Goal: Task Accomplishment & Management: Use online tool/utility

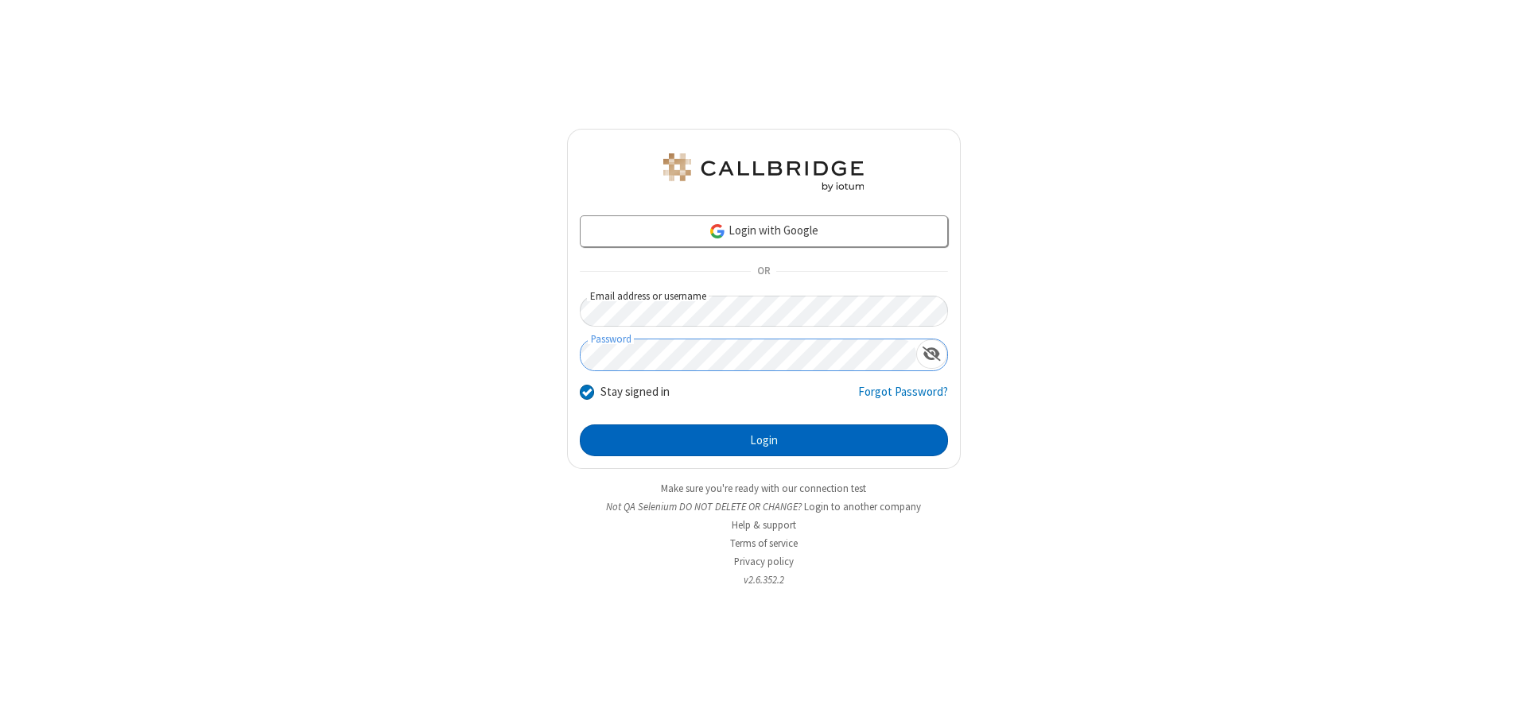
click at [763, 441] on button "Login" at bounding box center [764, 441] width 368 height 32
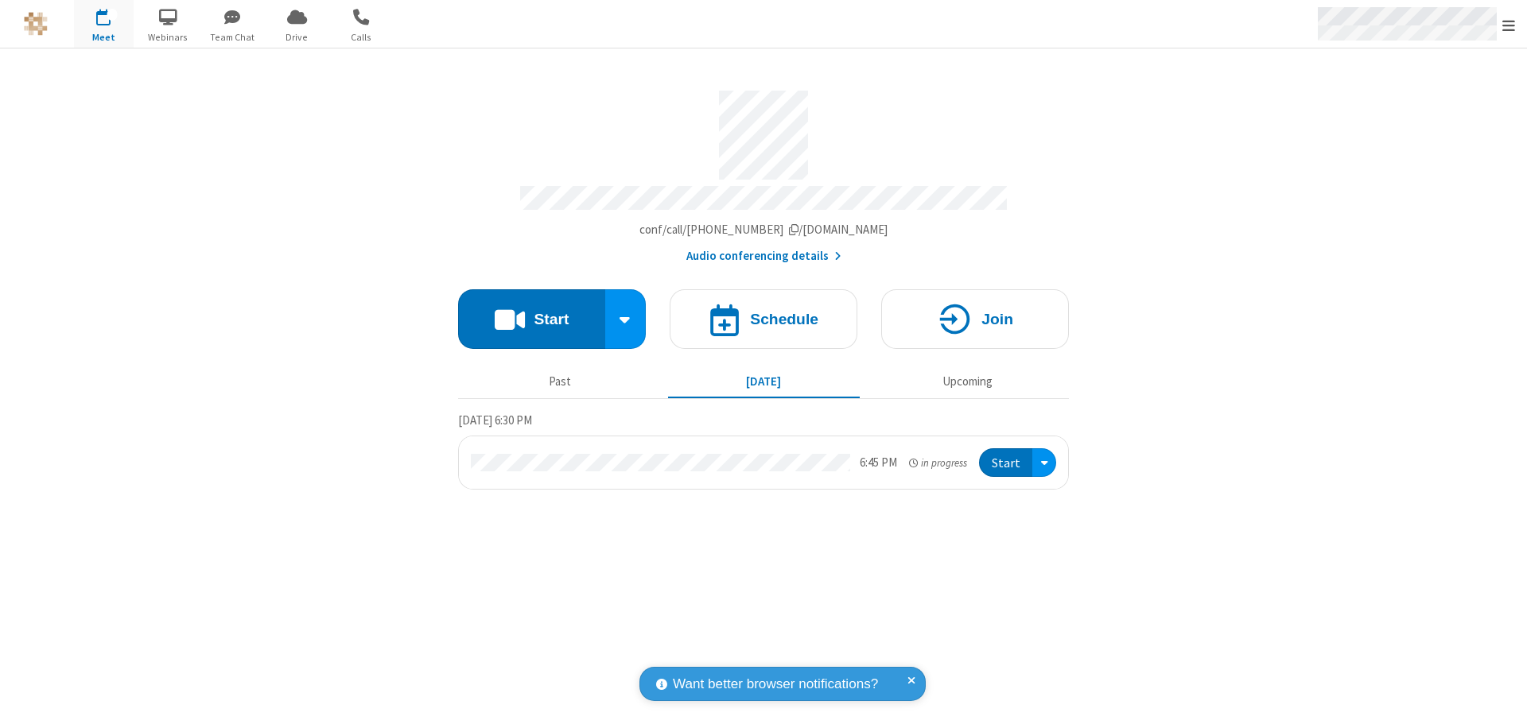
click at [1508, 25] on span "Open menu" at bounding box center [1508, 25] width 13 height 16
click at [297, 37] on span "Drive" at bounding box center [297, 37] width 60 height 14
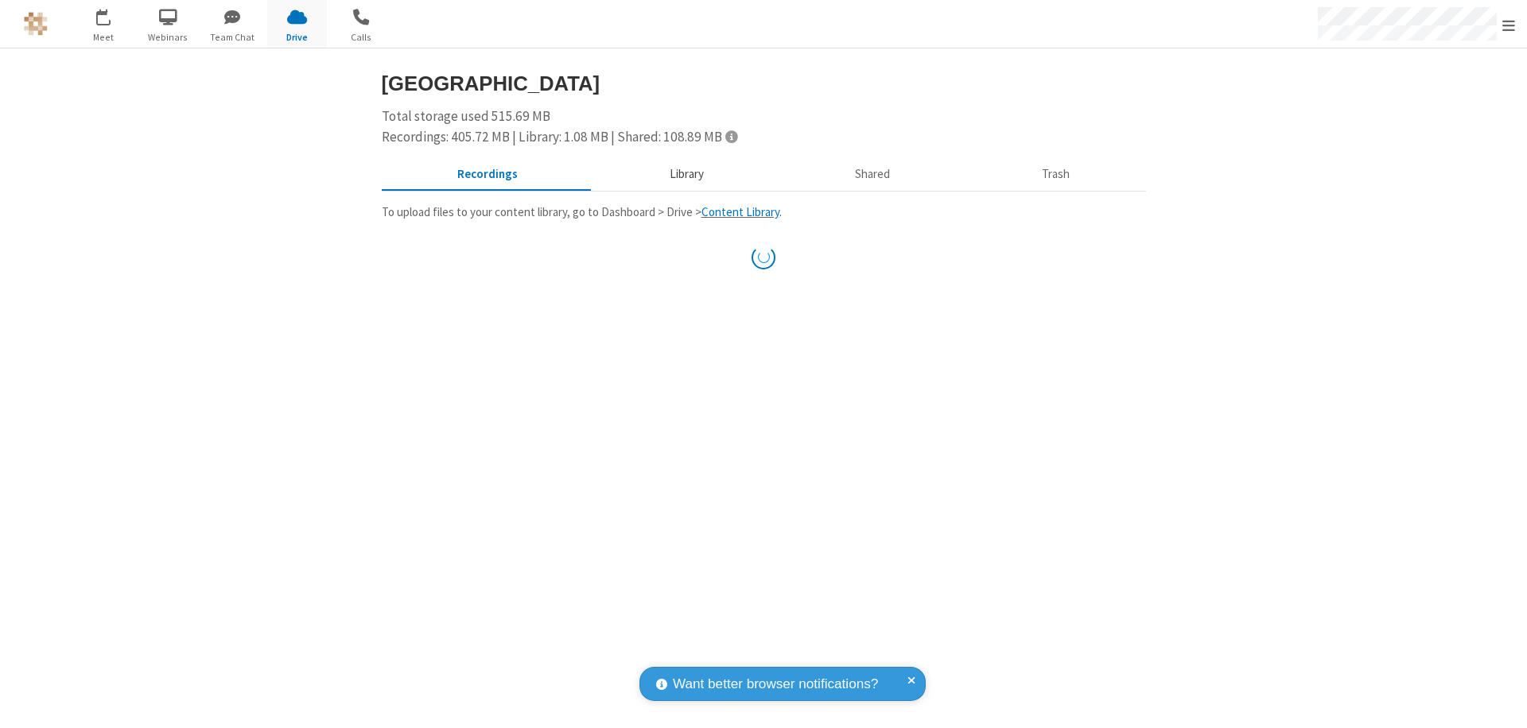
click at [684, 174] on button "Library" at bounding box center [686, 175] width 186 height 30
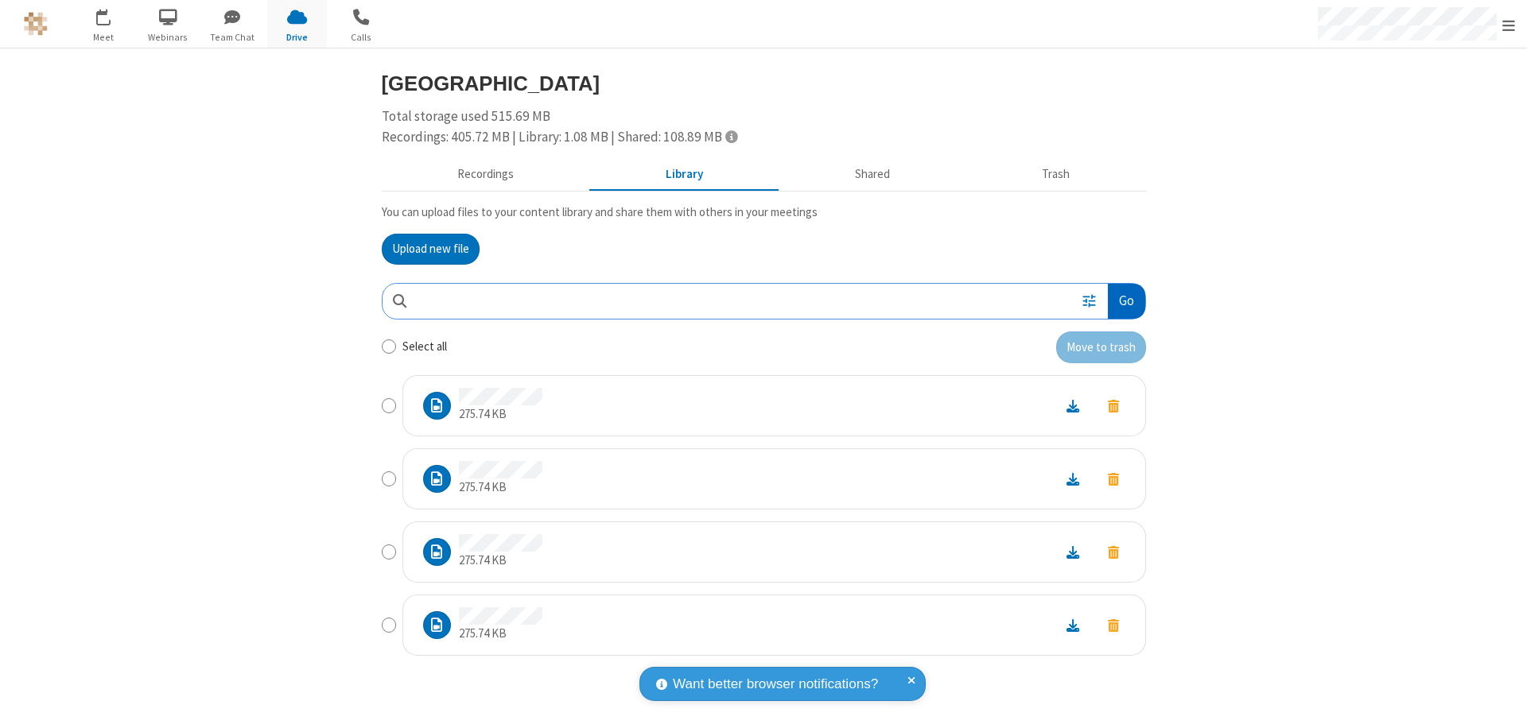
click at [1125, 301] on button "Go" at bounding box center [1126, 302] width 37 height 36
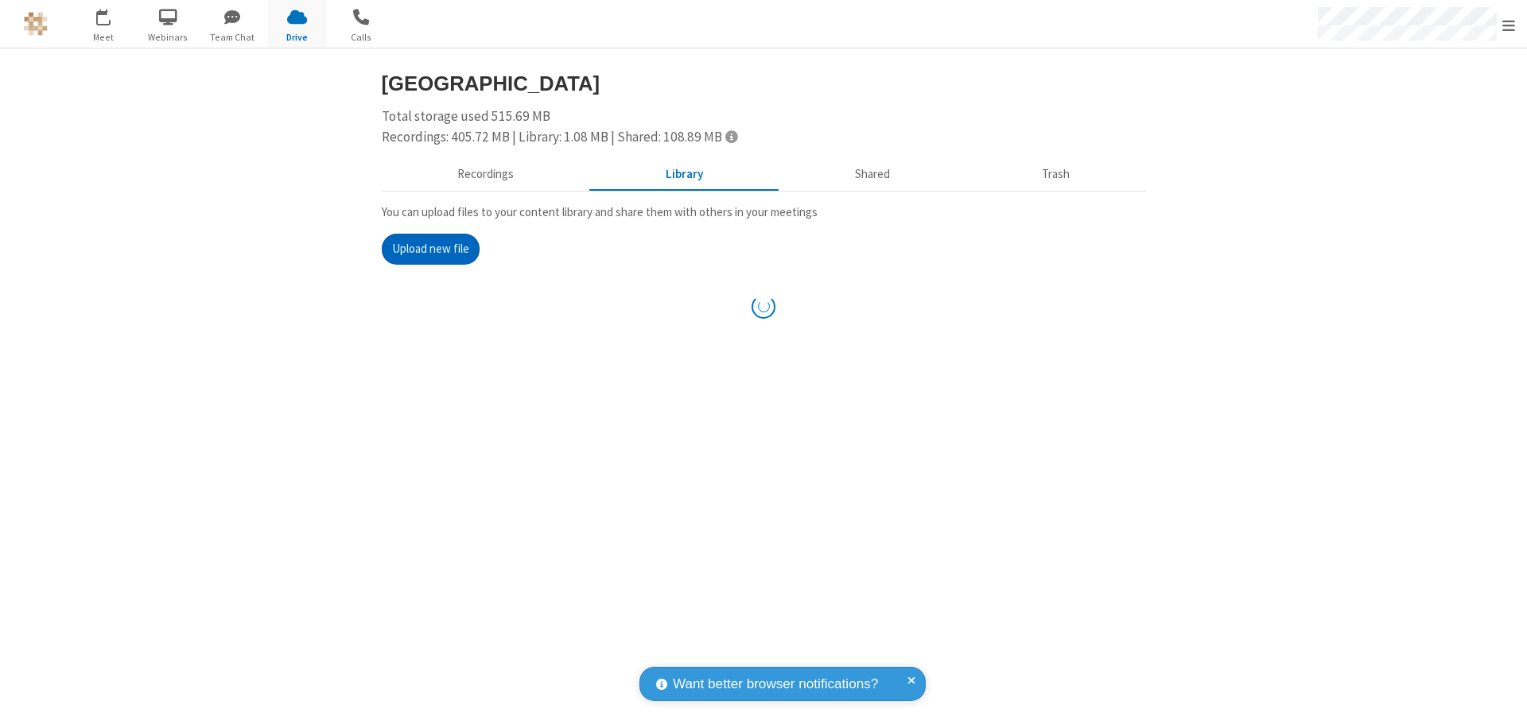
click at [430, 249] on button "Upload new file" at bounding box center [431, 250] width 98 height 32
